Goal: Task Accomplishment & Management: Manage account settings

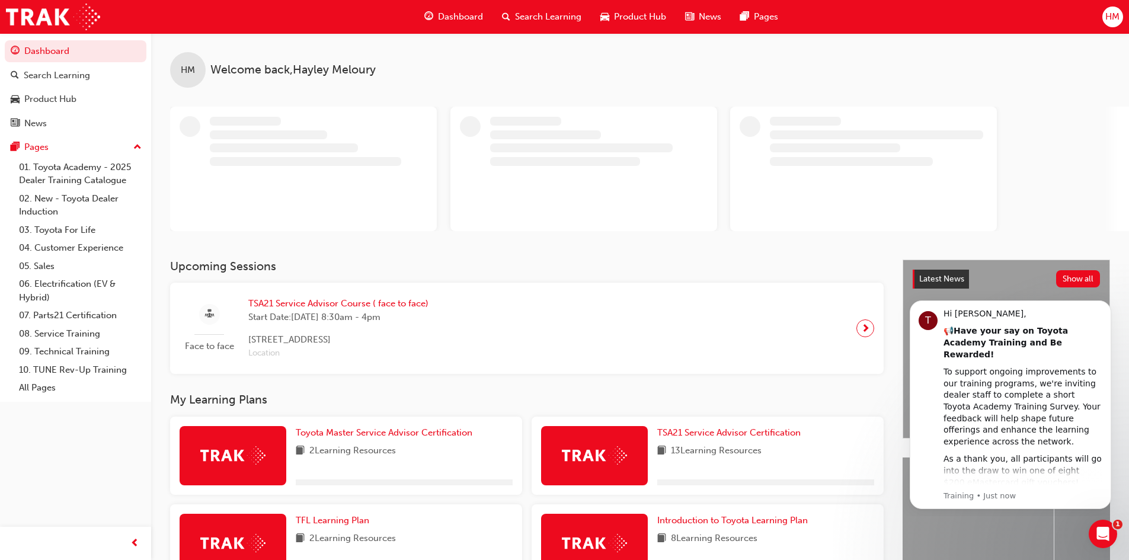
click at [1113, 12] on span "HM" at bounding box center [1112, 17] width 14 height 14
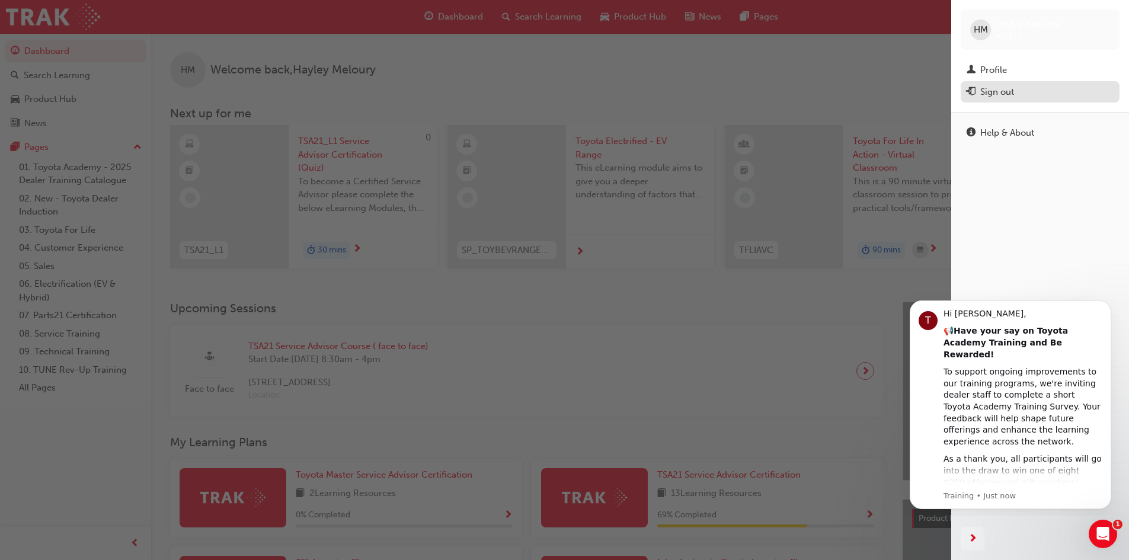
click at [1014, 93] on div "Sign out" at bounding box center [997, 92] width 34 height 14
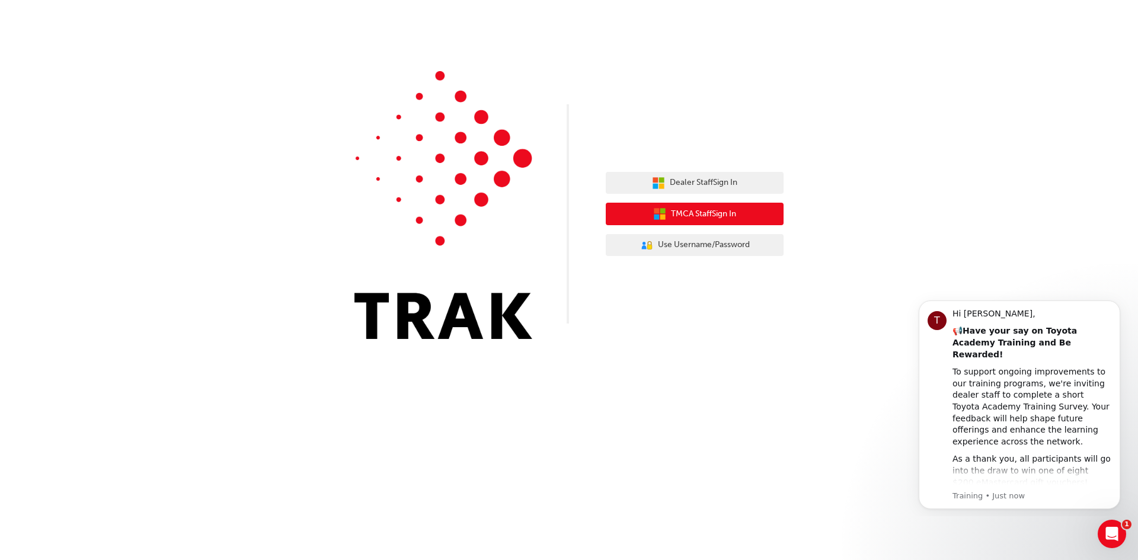
click at [733, 213] on span "TMCA Staff Sign In" at bounding box center [703, 214] width 65 height 14
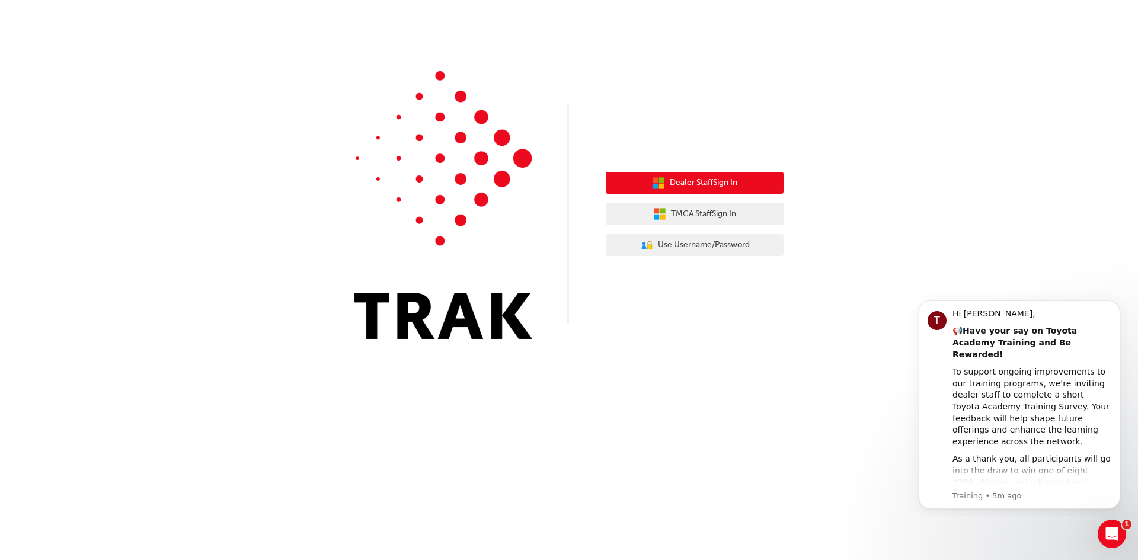
click at [756, 189] on button "Dealer Staff Sign In" at bounding box center [695, 183] width 178 height 23
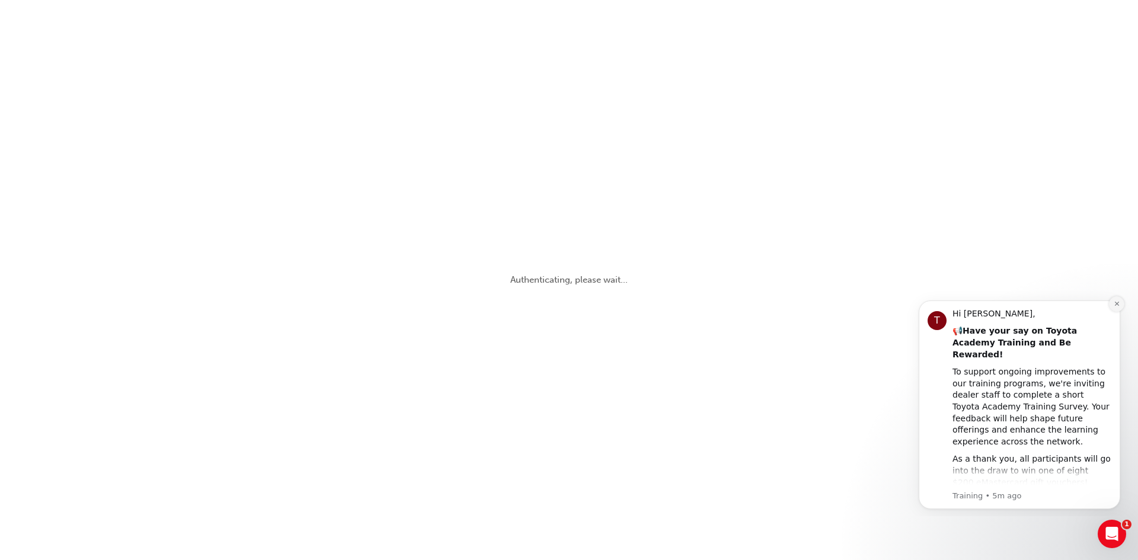
click at [1115, 303] on icon "Dismiss notification" at bounding box center [1117, 304] width 7 height 7
